Goal: Complete application form

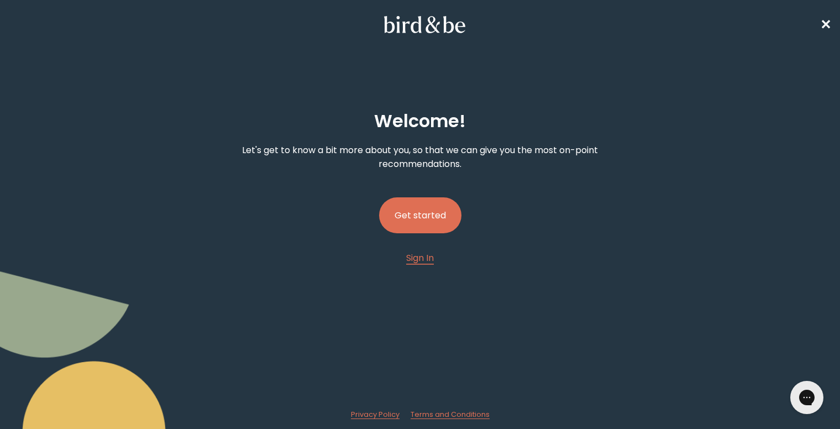
click at [421, 219] on button "Get started" at bounding box center [420, 215] width 82 height 36
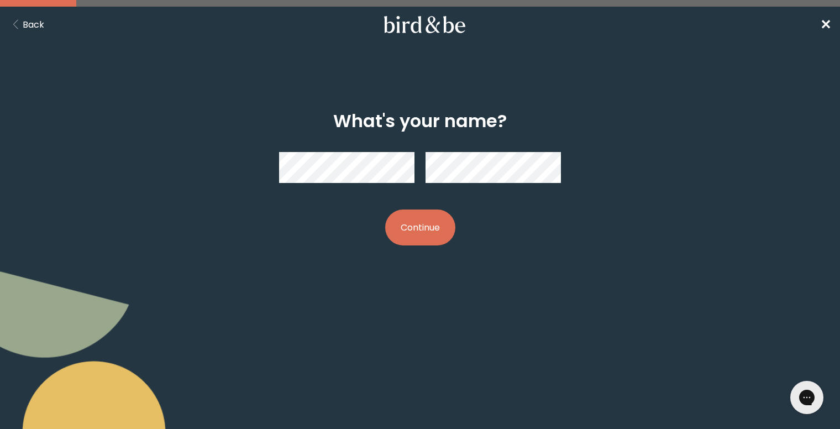
click at [432, 223] on button "Continue" at bounding box center [420, 228] width 70 height 36
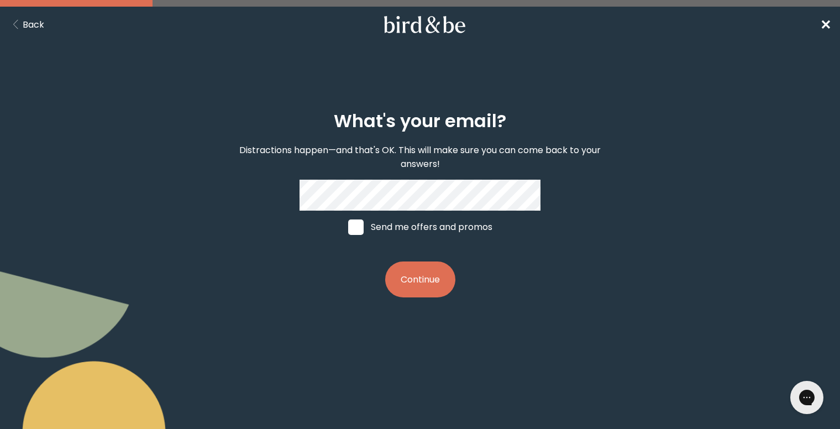
click at [831, 22] on nav "Back ✕" at bounding box center [420, 24] width 840 height 35
click at [830, 18] on nav "Back ✕" at bounding box center [420, 24] width 840 height 35
click at [825, 24] on span "✕" at bounding box center [825, 24] width 11 height 18
